Goal: Find contact information: Find contact information

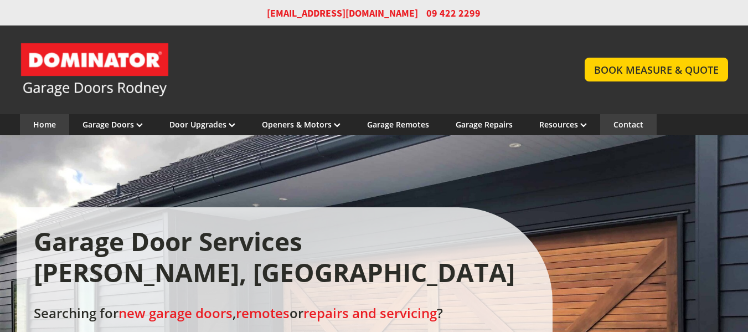
click at [628, 121] on link "Contact" at bounding box center [629, 124] width 30 height 11
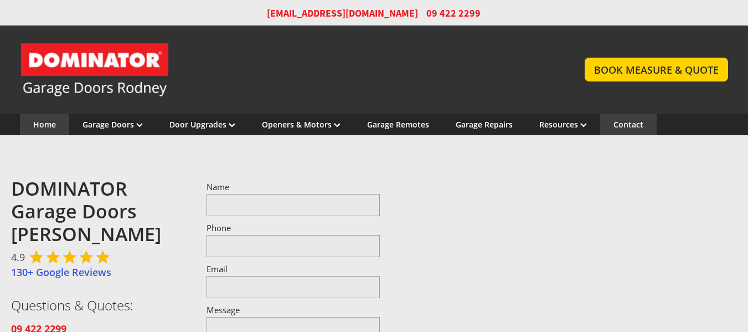
click at [48, 120] on link "Home" at bounding box center [44, 124] width 23 height 11
